Goal: Navigation & Orientation: Find specific page/section

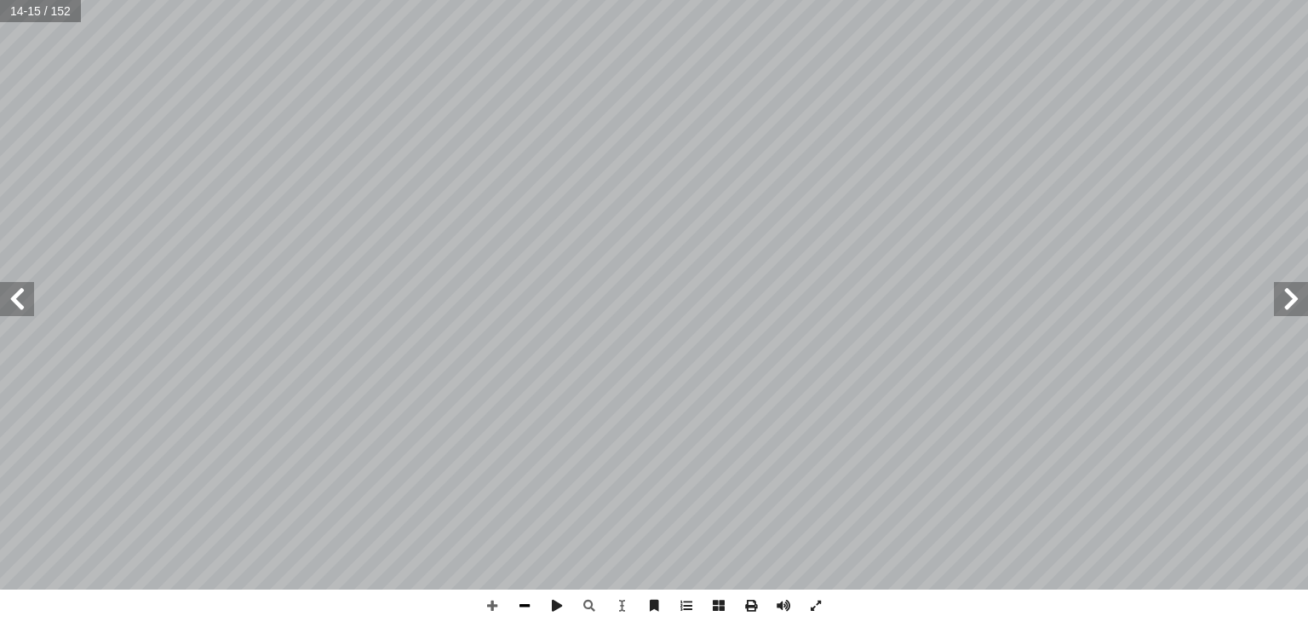
click at [537, 602] on span at bounding box center [524, 605] width 32 height 32
click at [495, 617] on span at bounding box center [492, 605] width 32 height 32
click at [529, 602] on span at bounding box center [524, 605] width 32 height 32
click at [485, 616] on span at bounding box center [492, 605] width 32 height 32
click at [526, 604] on span at bounding box center [524, 605] width 32 height 32
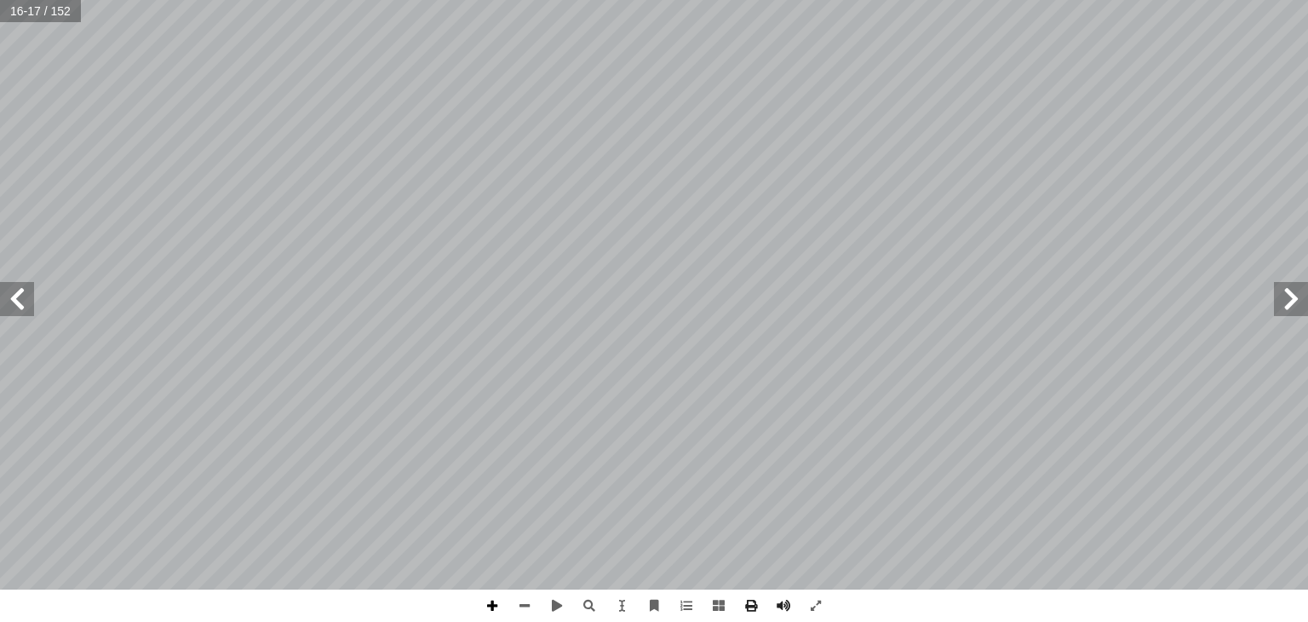
click at [496, 604] on span at bounding box center [492, 605] width 32 height 32
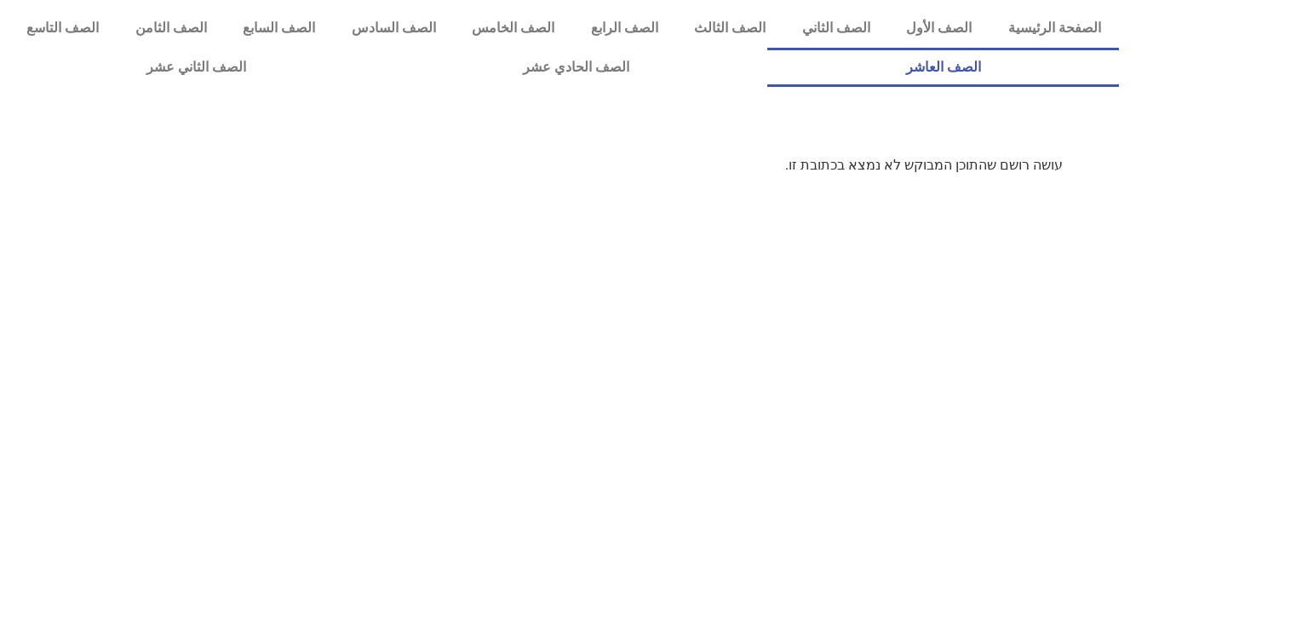
click at [767, 48] on link "الصف العاشر" at bounding box center [943, 67] width 352 height 39
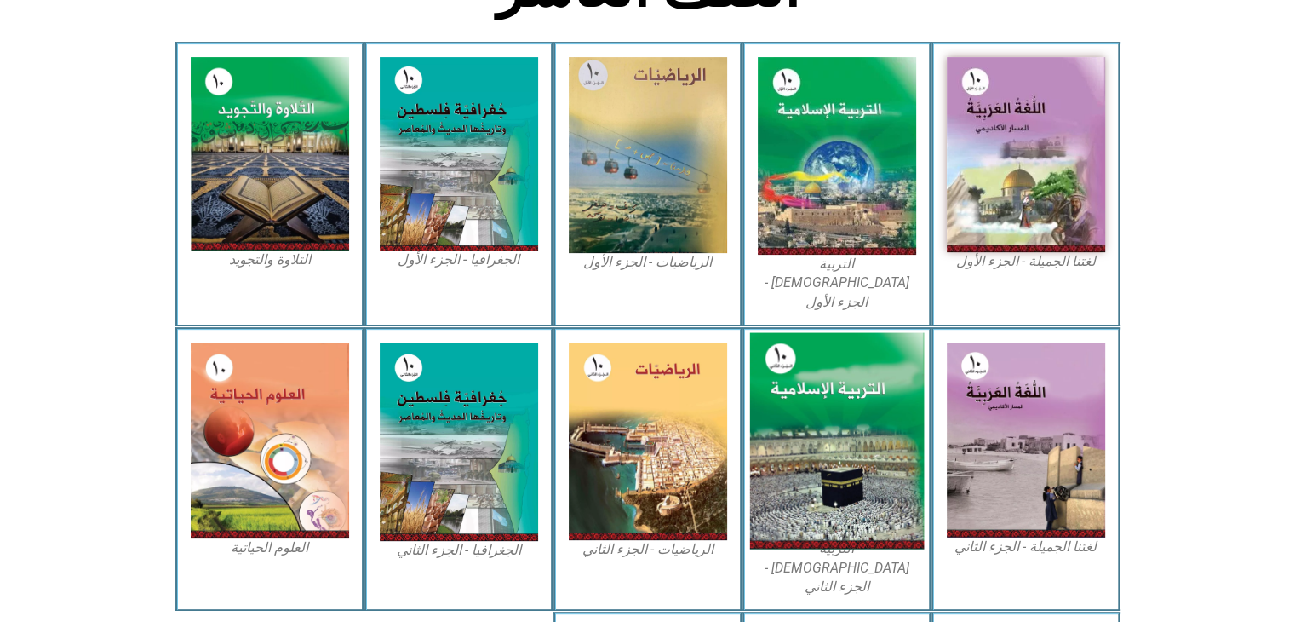
scroll to position [488, 0]
